Goal: Task Accomplishment & Management: Manage account settings

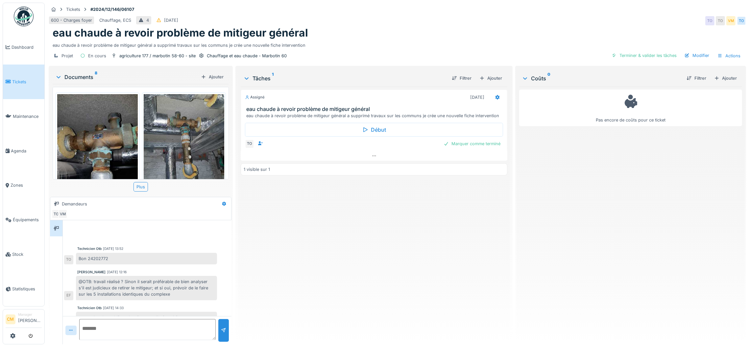
scroll to position [23, 0]
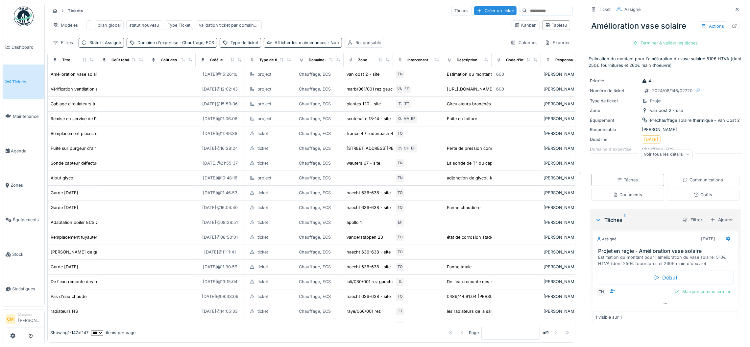
scroll to position [0, 154]
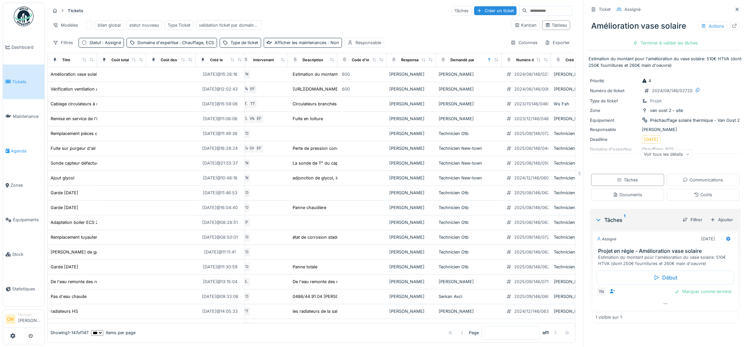
click at [20, 148] on span "Agenda" at bounding box center [26, 151] width 31 height 6
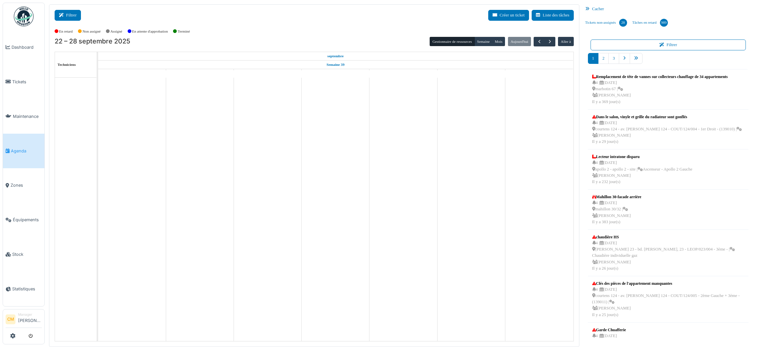
click at [72, 15] on button "Filtrer" at bounding box center [68, 15] width 26 height 11
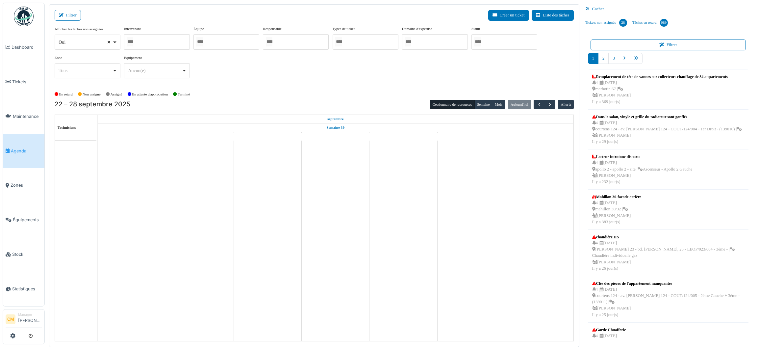
select select
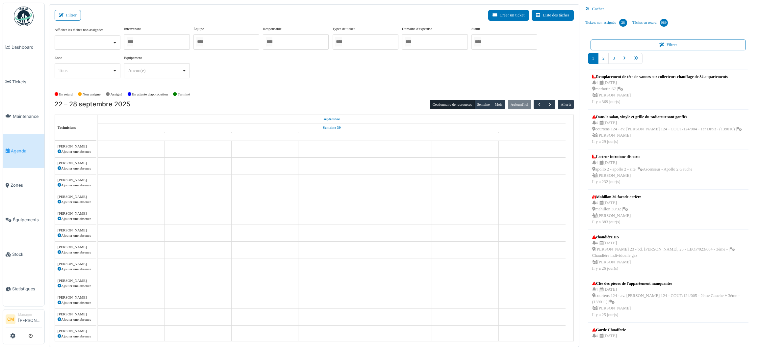
drag, startPoint x: 149, startPoint y: 43, endPoint x: 196, endPoint y: 44, distance: 47.4
click at [149, 43] on div at bounding box center [157, 41] width 66 height 15
click at [220, 41] on div at bounding box center [226, 41] width 66 height 15
click at [133, 43] on input "Tous" at bounding box center [130, 42] width 7 height 10
type input "*******"
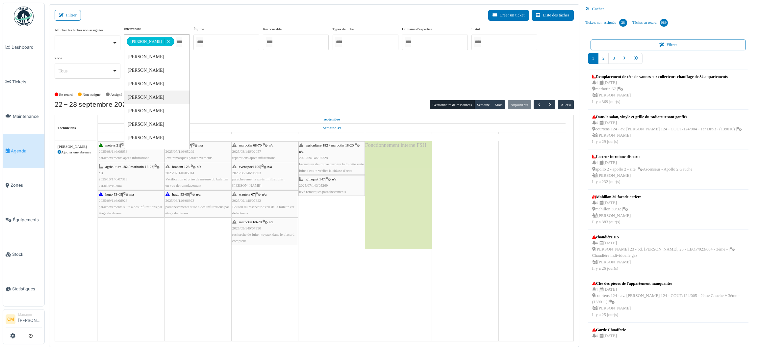
click at [364, 76] on div "**********" at bounding box center [314, 55] width 519 height 58
click at [248, 206] on span "Bouton du réservoir d'eau de la toilette est défectueux" at bounding box center [263, 210] width 62 height 10
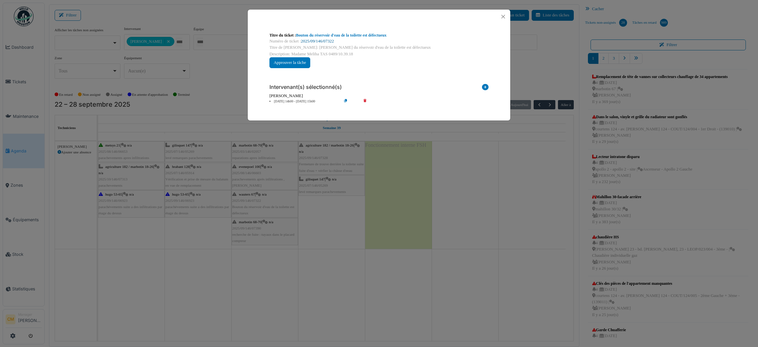
click at [319, 39] on link "2025/09/146/07322" at bounding box center [317, 41] width 33 height 5
click at [502, 15] on button "Close" at bounding box center [503, 16] width 9 height 9
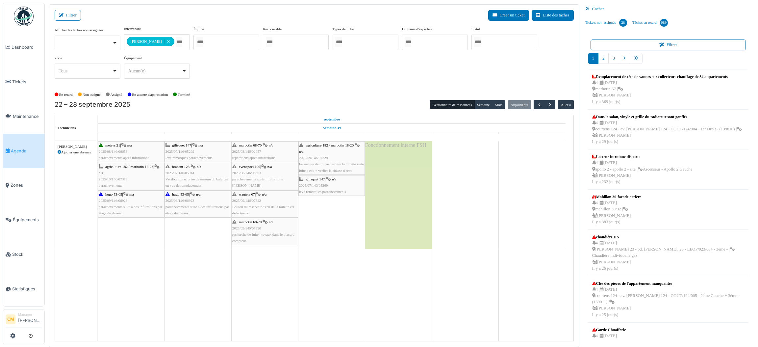
click at [263, 237] on span "recherche de fuite : tuyaux dans le placard compteur" at bounding box center [263, 237] width 62 height 10
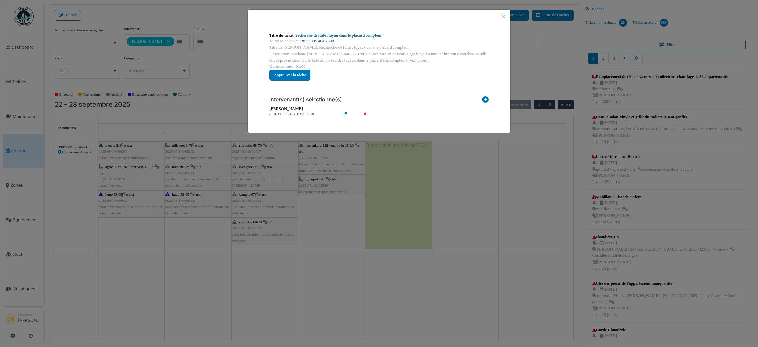
click at [325, 39] on link "2025/09/146/07390" at bounding box center [317, 41] width 33 height 5
click at [502, 15] on button "Close" at bounding box center [503, 16] width 9 height 9
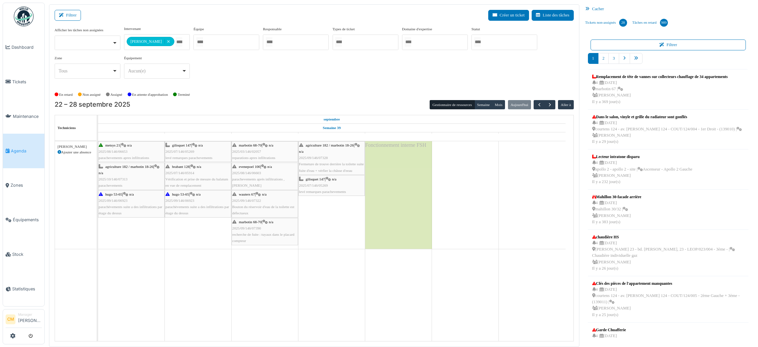
click at [246, 153] on span "2025/03/146/02057" at bounding box center [246, 151] width 29 height 4
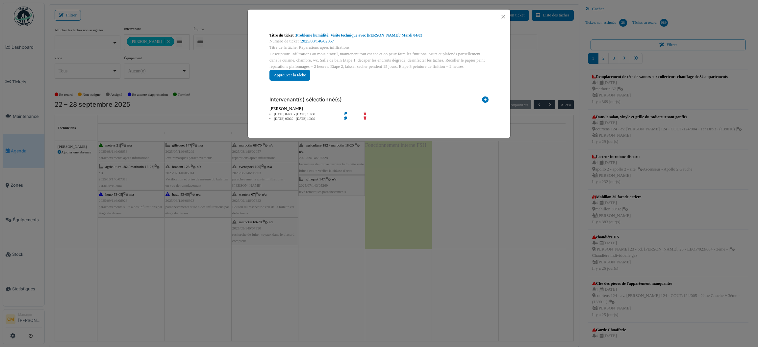
click at [244, 181] on div "Titre du ticket : Problème humidité: Visite technique avec Christian/ Mardi 04/…" at bounding box center [379, 173] width 758 height 347
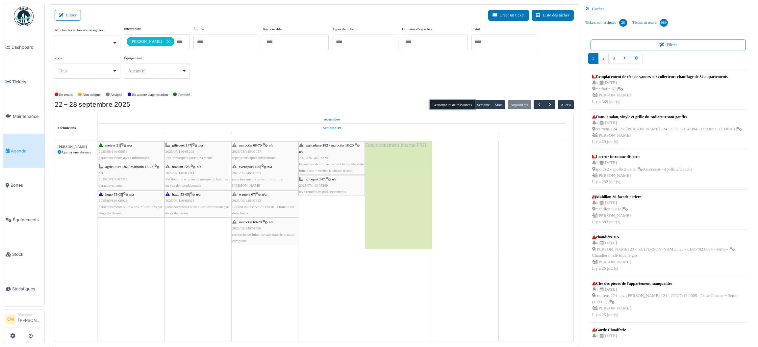
click at [443, 102] on button "Gestionnaire de ressources" at bounding box center [452, 104] width 45 height 9
click at [587, 7] on icon at bounding box center [588, 9] width 7 height 4
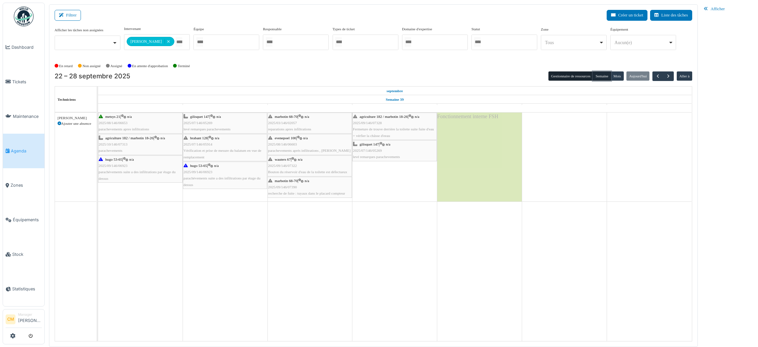
click at [603, 75] on button "Semaine" at bounding box center [602, 75] width 18 height 9
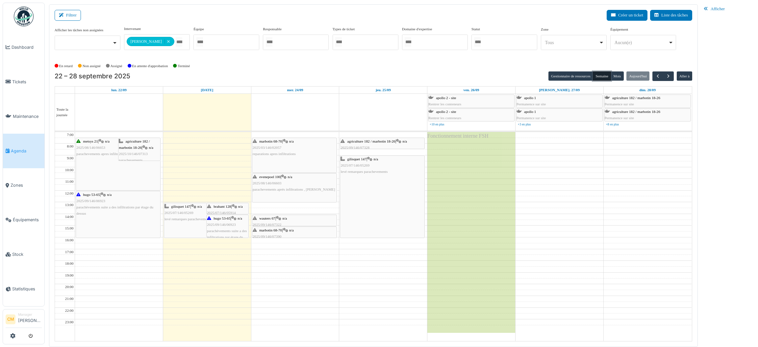
click at [271, 221] on div "wauters 67 | n/a 2025/09/146/07322 Bouton du réservoir d'eau de la toilette est…" at bounding box center [295, 224] width 84 height 19
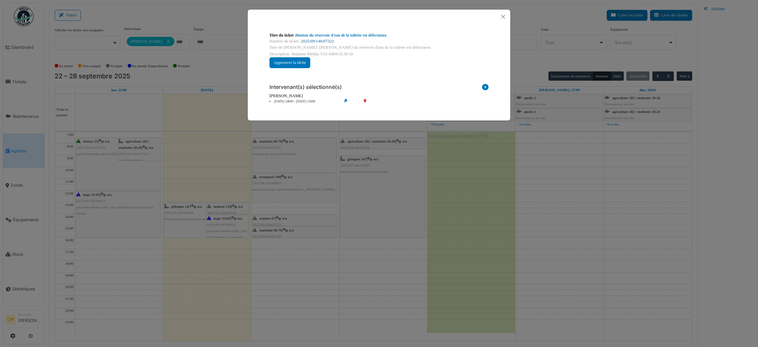
click at [320, 39] on link "2025/09/146/07322" at bounding box center [317, 41] width 33 height 5
click at [287, 234] on div "Titre du ticket : Bouton du réservoir d'eau de la toilette est défectueux Numér…" at bounding box center [379, 173] width 758 height 347
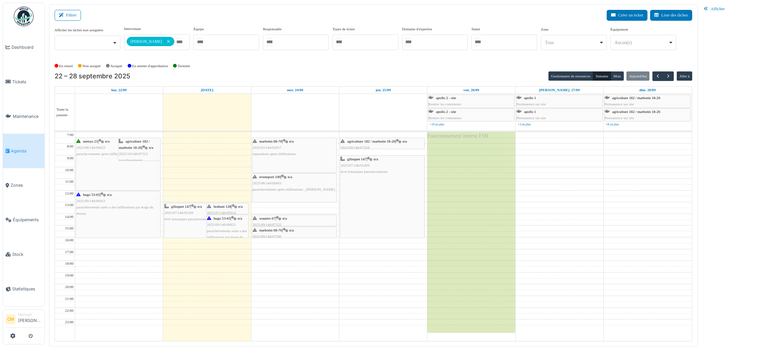
click at [265, 230] on span "marbotin 68-70" at bounding box center [270, 230] width 23 height 4
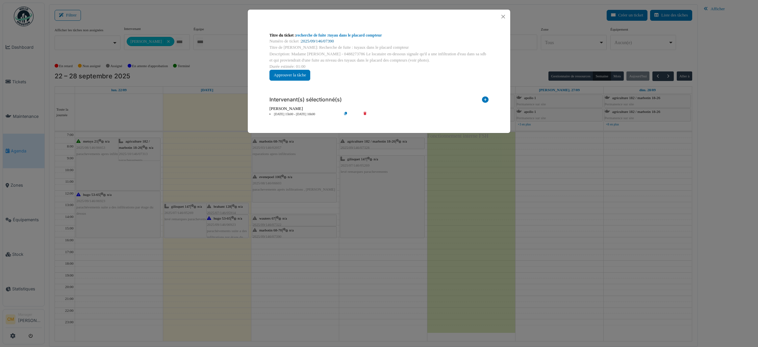
click at [323, 42] on link "2025/09/146/07390" at bounding box center [317, 41] width 33 height 5
click at [503, 17] on button "Close" at bounding box center [503, 16] width 9 height 9
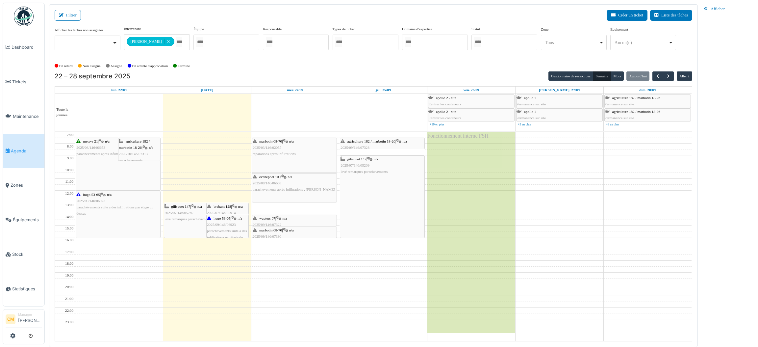
click at [363, 144] on div "agriculture 182 / marbotin 18-26 | n/a 2025/09/146/07328 Fermeture de trouve de…" at bounding box center [383, 150] width 84 height 25
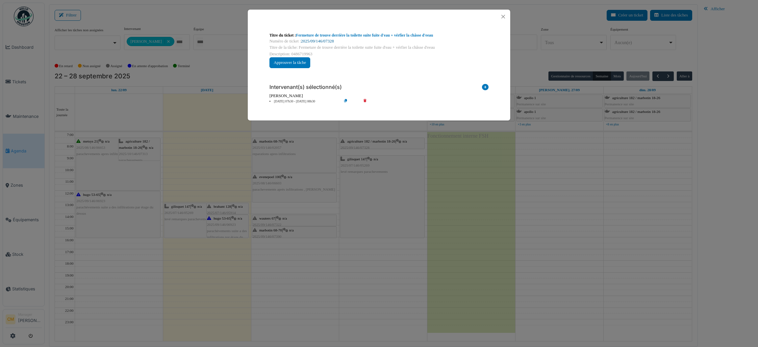
click at [321, 39] on link "2025/09/146/07328" at bounding box center [317, 41] width 33 height 5
click at [501, 17] on button "Close" at bounding box center [503, 16] width 9 height 9
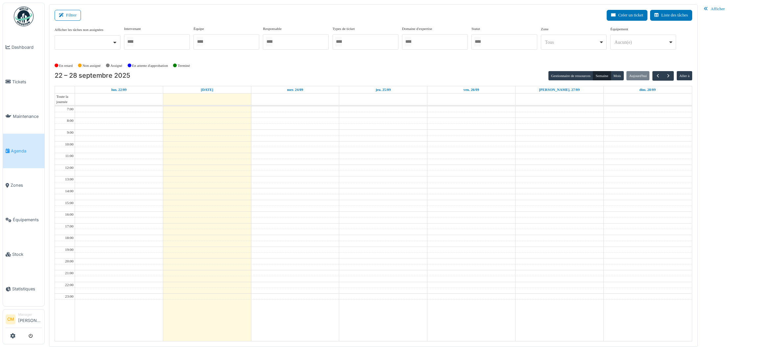
click at [165, 45] on div at bounding box center [157, 41] width 66 height 15
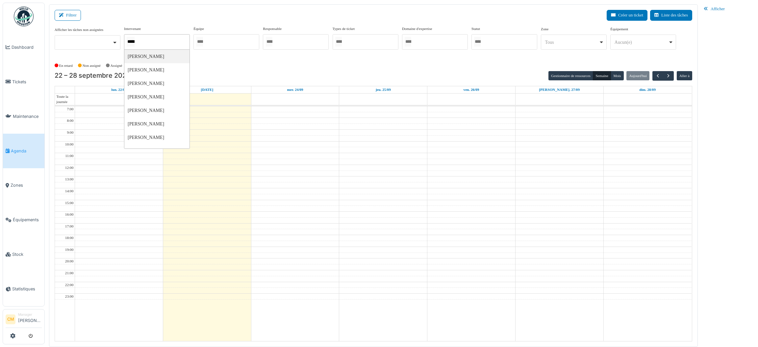
type input "******"
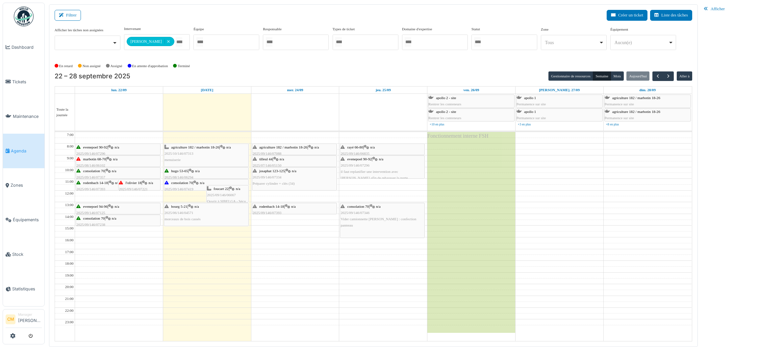
click at [226, 67] on div "En retard Non assigné Assigné En attente d'approbation Terminé" at bounding box center [374, 66] width 638 height 11
click at [668, 76] on span "button" at bounding box center [669, 76] width 6 height 6
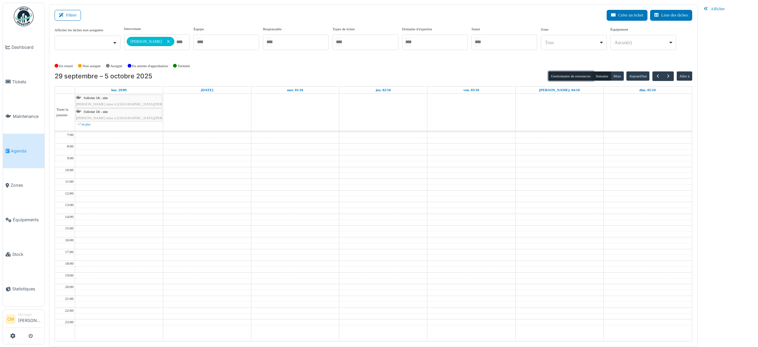
click at [572, 77] on button "Gestionnaire de ressources" at bounding box center [570, 75] width 45 height 9
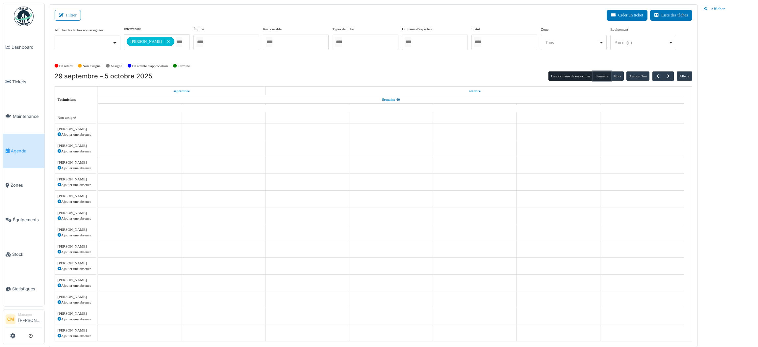
click at [600, 77] on button "Semaine" at bounding box center [602, 75] width 18 height 9
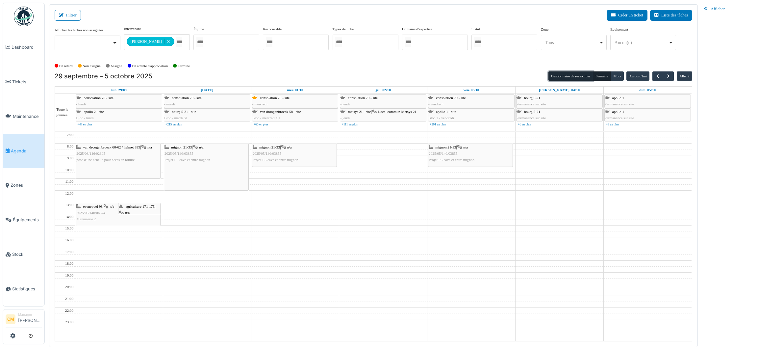
click at [570, 76] on button "Gestionnaire de ressources" at bounding box center [570, 75] width 45 height 9
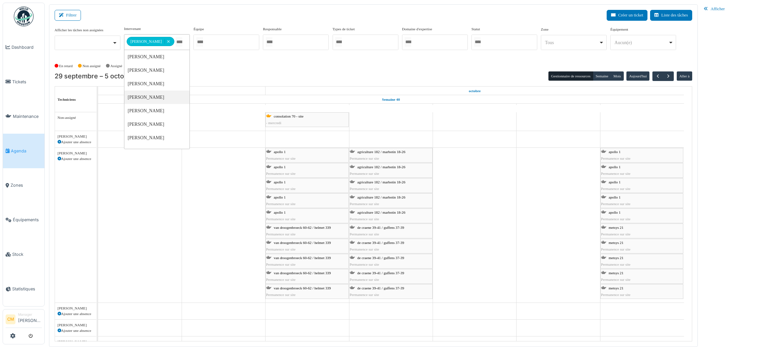
click at [176, 42] on input "Tous" at bounding box center [179, 42] width 7 height 10
type input "****"
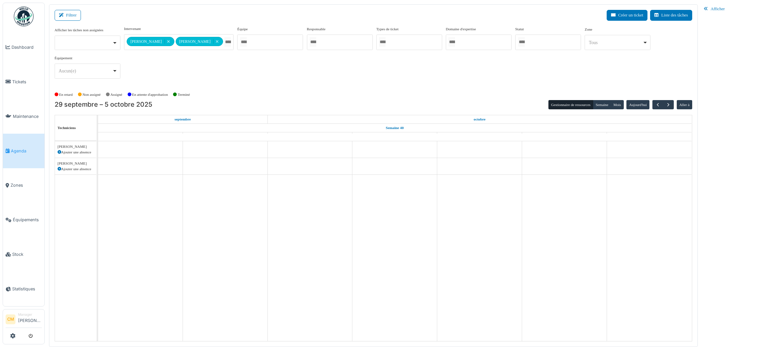
click at [318, 74] on div "**********" at bounding box center [374, 55] width 638 height 58
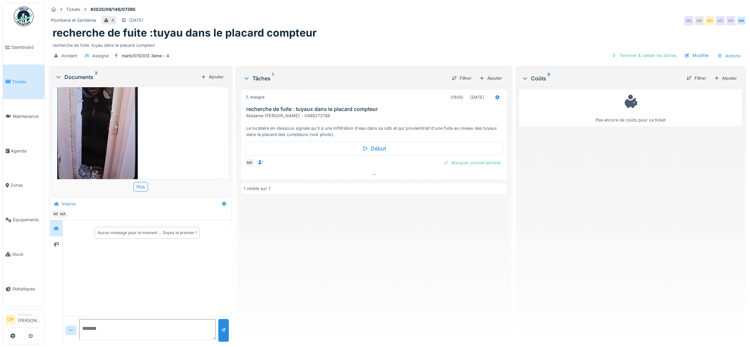
scroll to position [7, 0]
click at [57, 242] on icon at bounding box center [56, 244] width 5 height 4
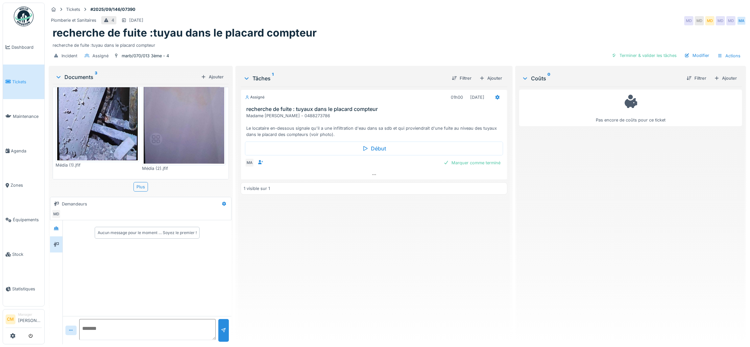
scroll to position [0, 0]
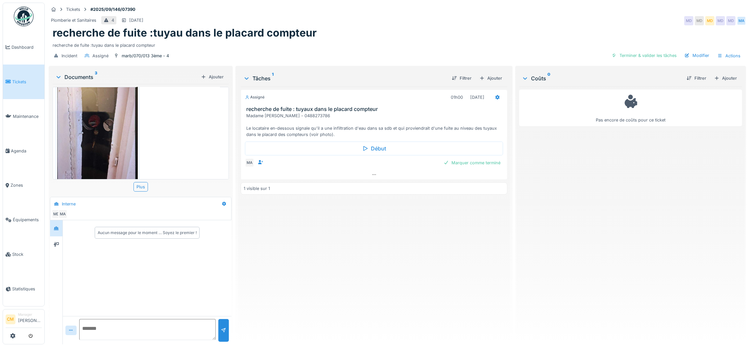
scroll to position [190, 0]
